Goal: Task Accomplishment & Management: Manage account settings

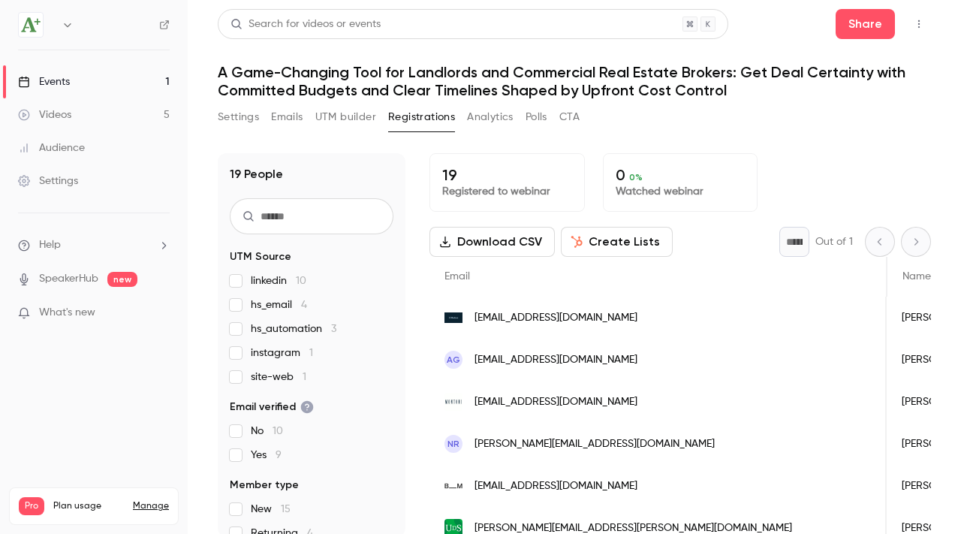
scroll to position [0, 344]
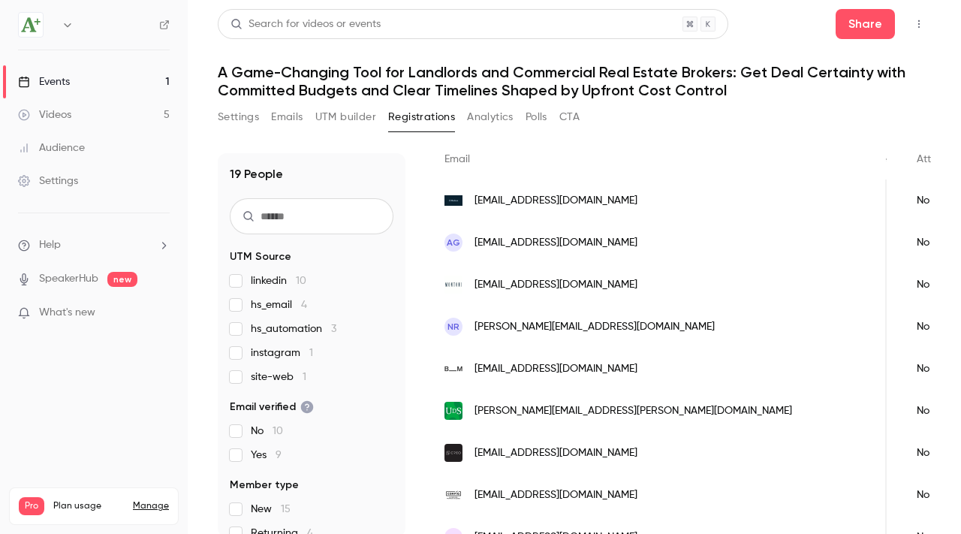
click at [281, 123] on button "Emails" at bounding box center [287, 117] width 32 height 24
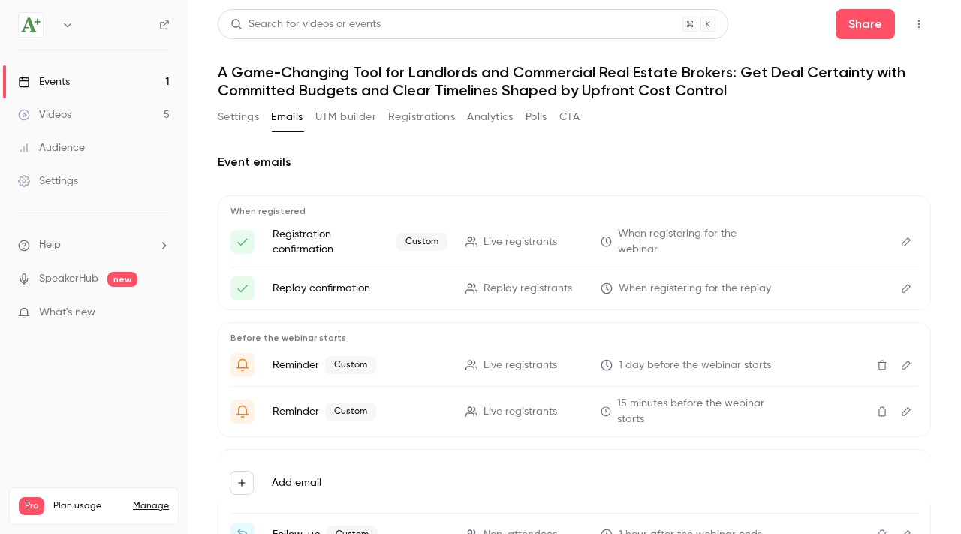
click at [904, 247] on button "Edit" at bounding box center [906, 242] width 24 height 24
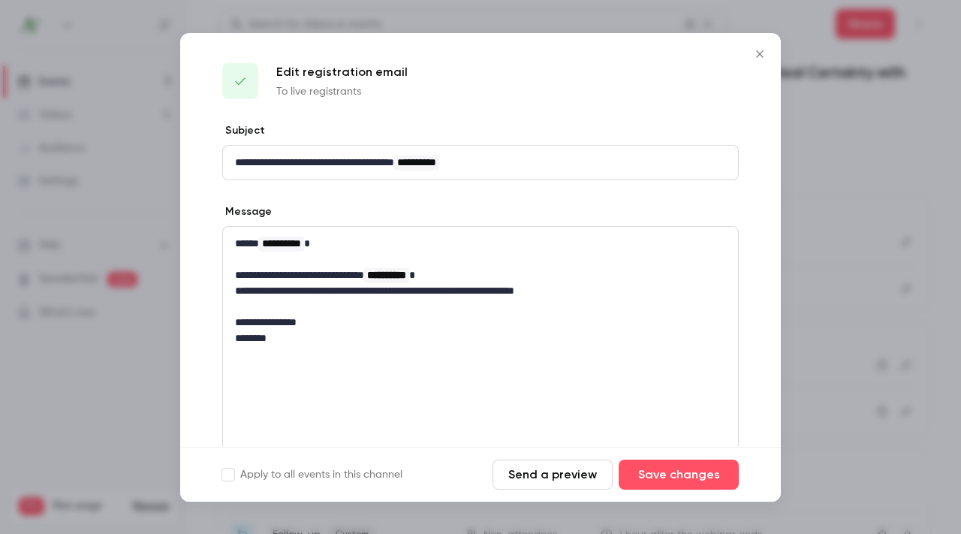
click at [762, 53] on icon "Close" at bounding box center [760, 54] width 18 height 12
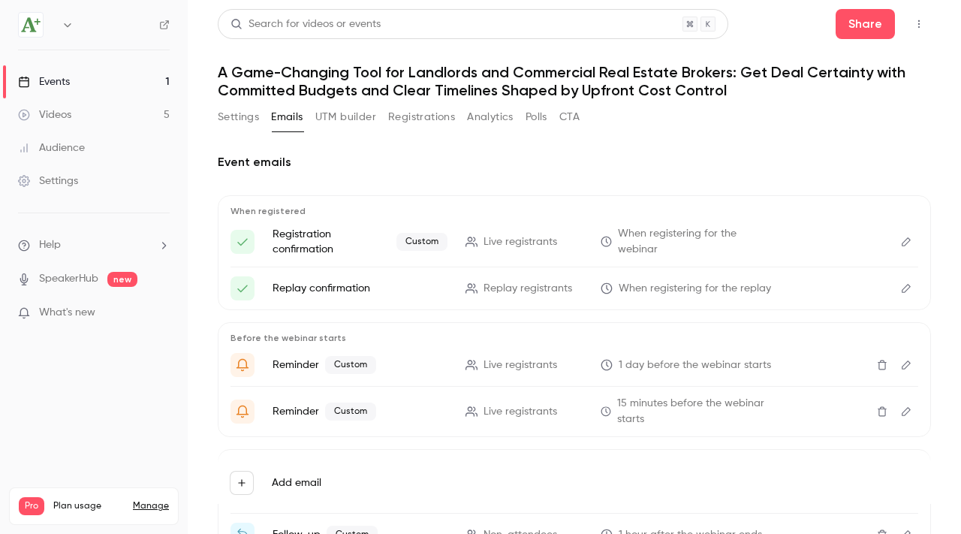
click at [426, 118] on button "Registrations" at bounding box center [421, 117] width 67 height 24
